Goal: Task Accomplishment & Management: Manage account settings

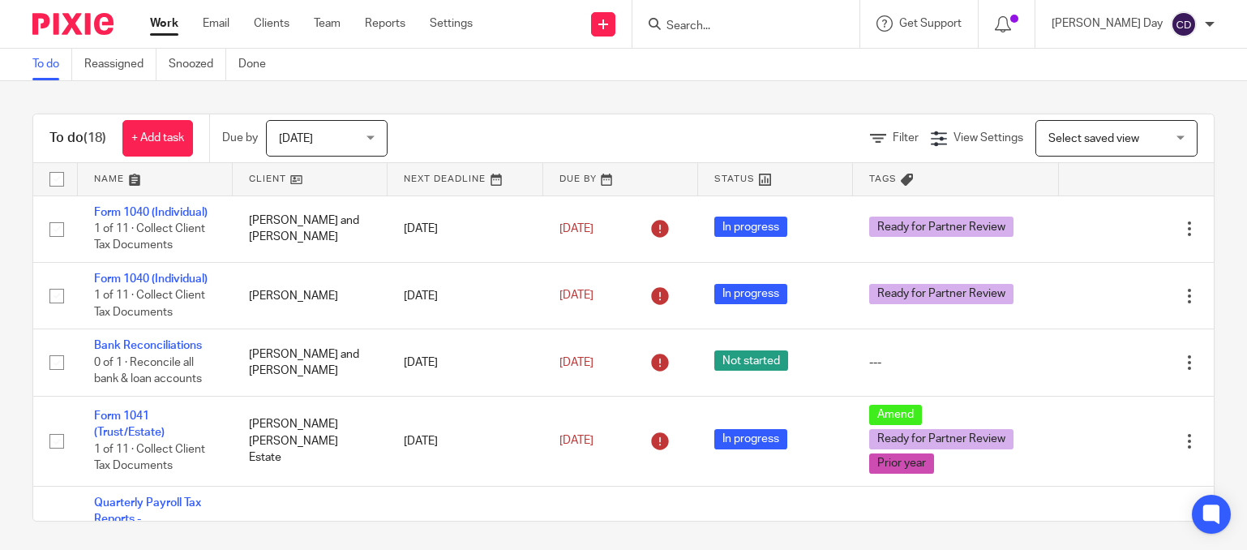
click at [1064, 138] on span "Select saved view" at bounding box center [1094, 138] width 91 height 11
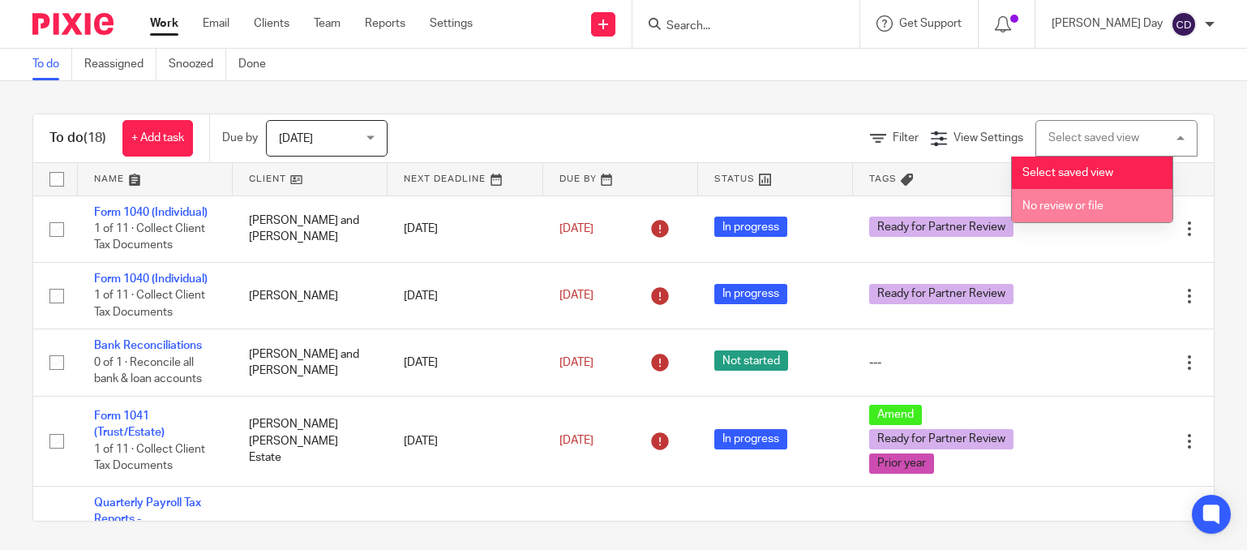
click at [1079, 208] on span "No review or file" at bounding box center [1063, 205] width 81 height 11
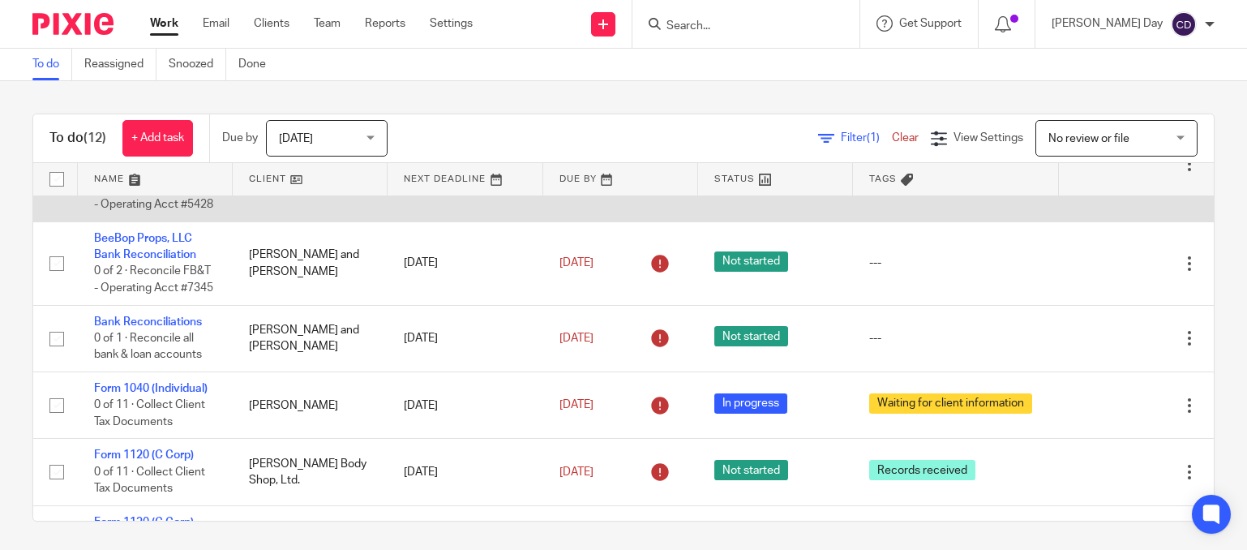
scroll to position [742, 0]
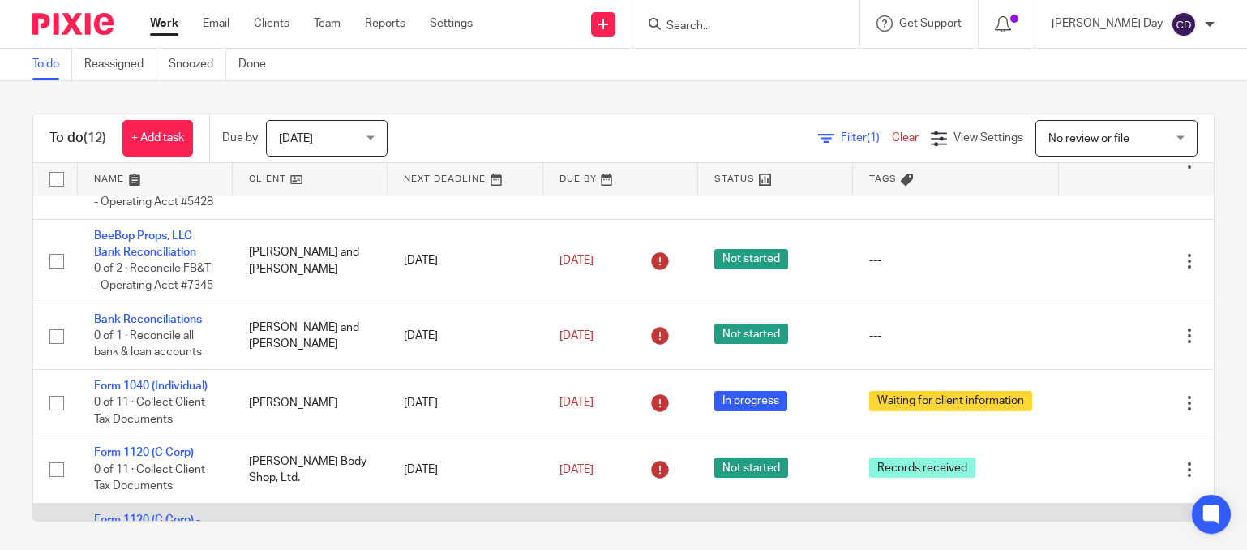
click at [110, 503] on td "Form 1120 (C Corp) - Gray's Jewelers 0 of 13 · Collect Client Tax Documents" at bounding box center [155, 553] width 155 height 100
click at [131, 514] on link "Form 1120 (C Corp) - [PERSON_NAME] Jewelers" at bounding box center [147, 536] width 106 height 45
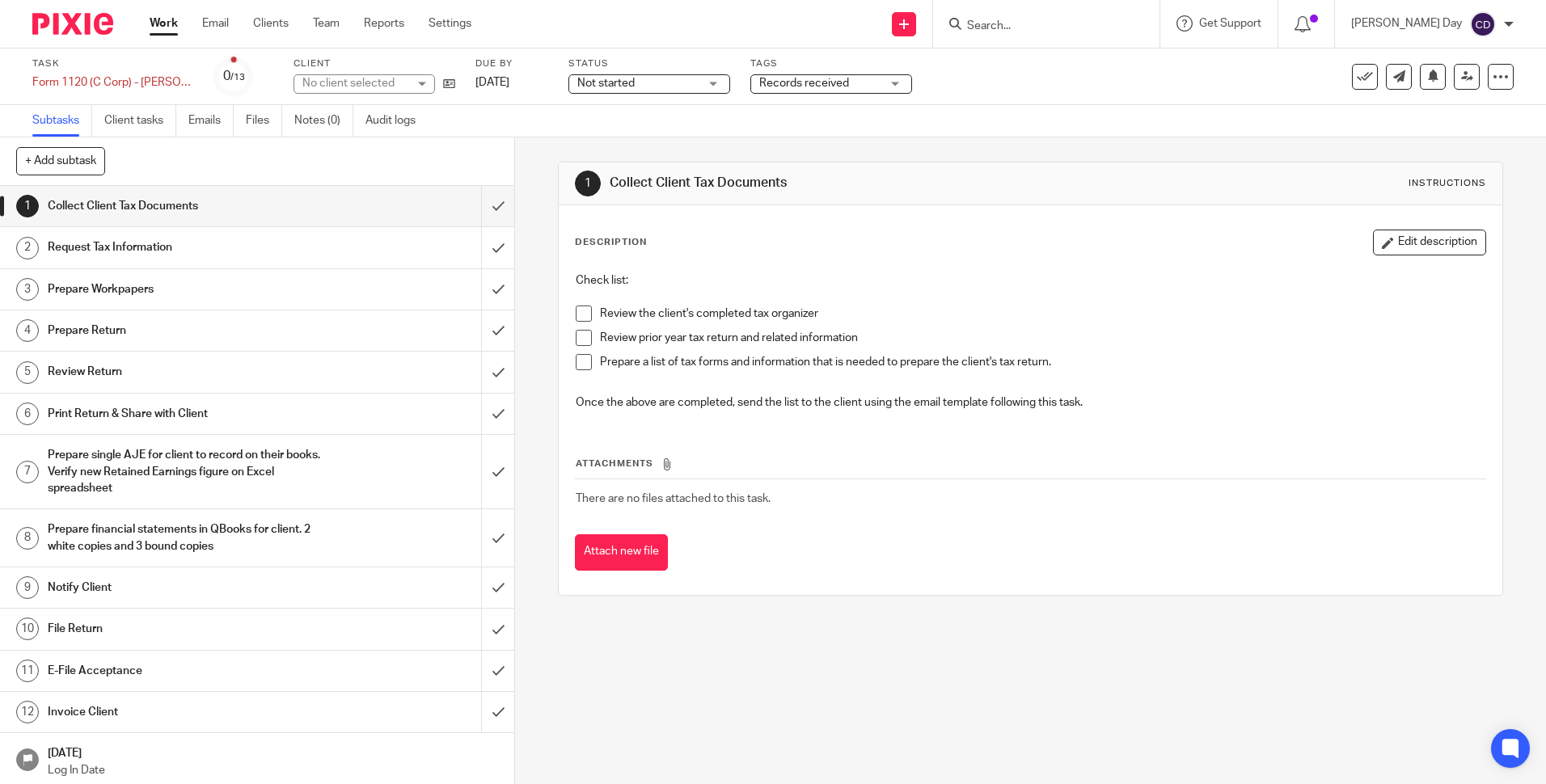
click at [658, 86] on span "Not started" at bounding box center [638, 83] width 122 height 17
click at [654, 135] on li "In progress" at bounding box center [649, 142] width 160 height 33
click at [768, 87] on span "Records received" at bounding box center [804, 83] width 90 height 11
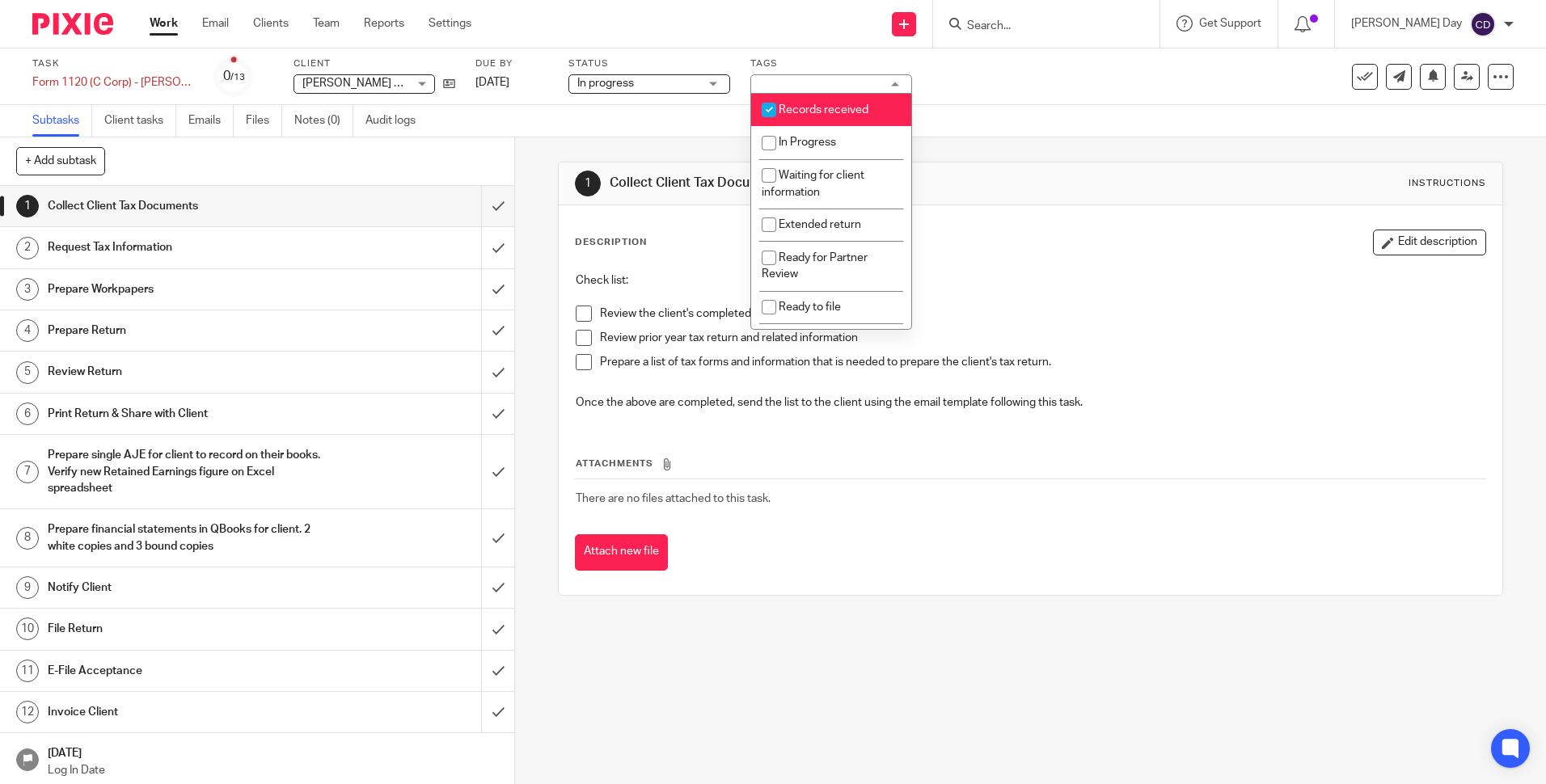
click at [780, 110] on input "checkbox" at bounding box center [769, 110] width 31 height 31
checkbox input "false"
click at [784, 144] on span "In Progress" at bounding box center [807, 141] width 58 height 11
checkbox input "true"
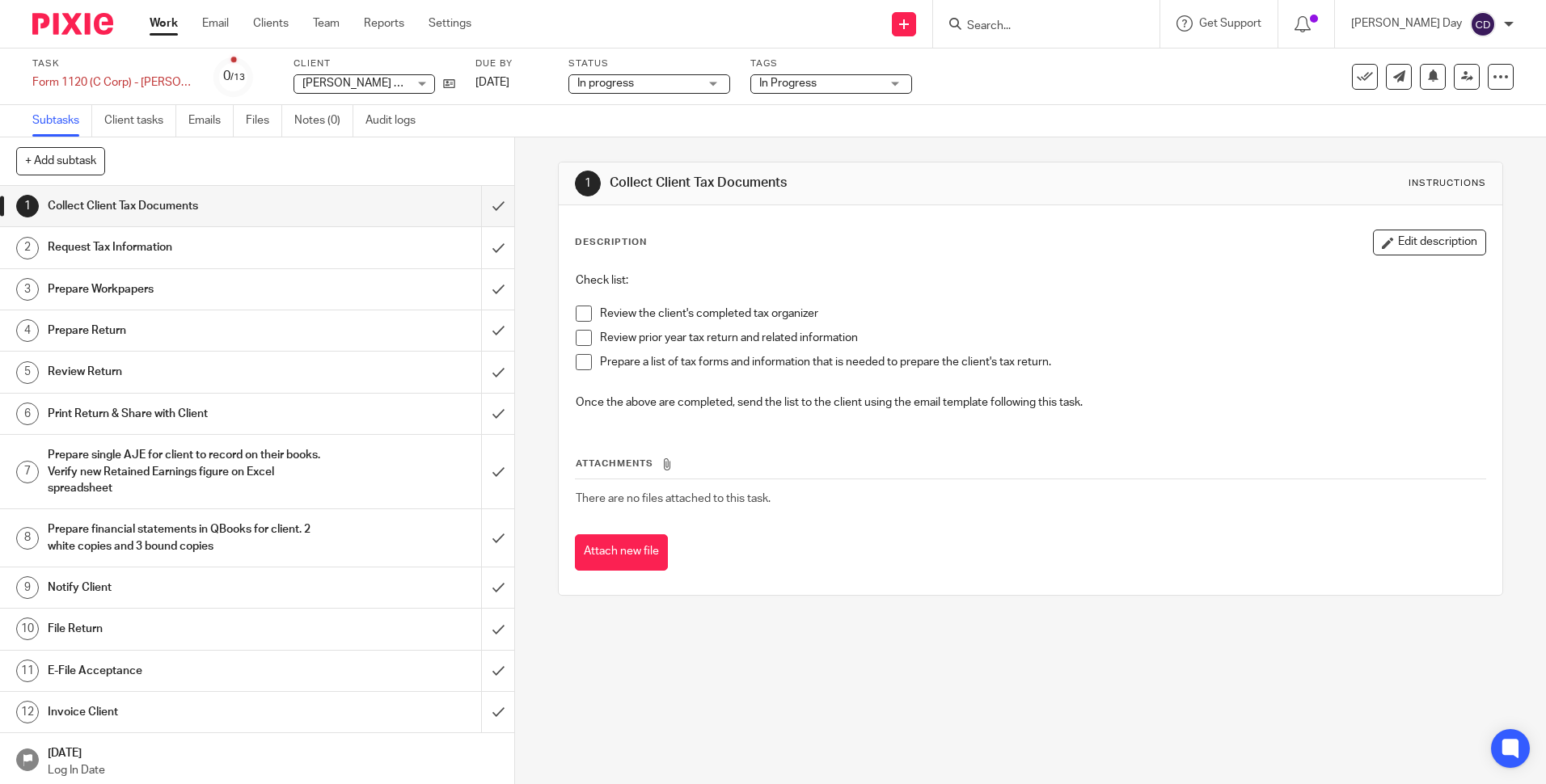
click at [801, 45] on div "Send new email Create task Add client Get Support Contact Support Help Document…" at bounding box center [1021, 24] width 1051 height 48
